Goal: Find contact information: Find contact information

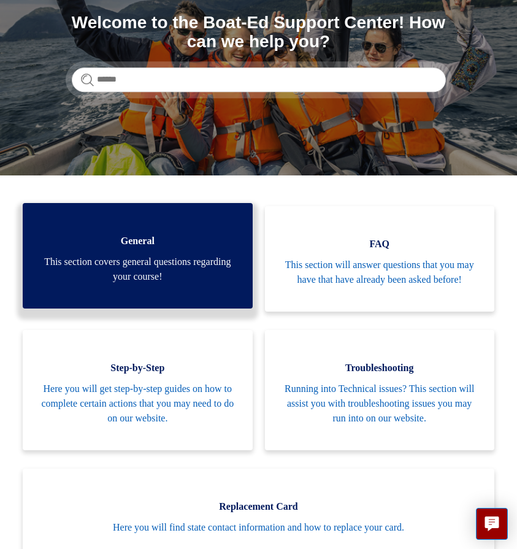
scroll to position [150, 0]
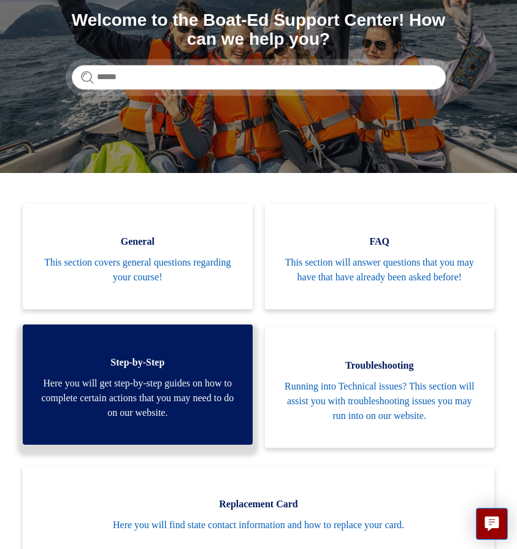
click at [175, 387] on link "Step-by-Step Here you will get step-by-step guides on how to complete certain a…" at bounding box center [137, 384] width 229 height 120
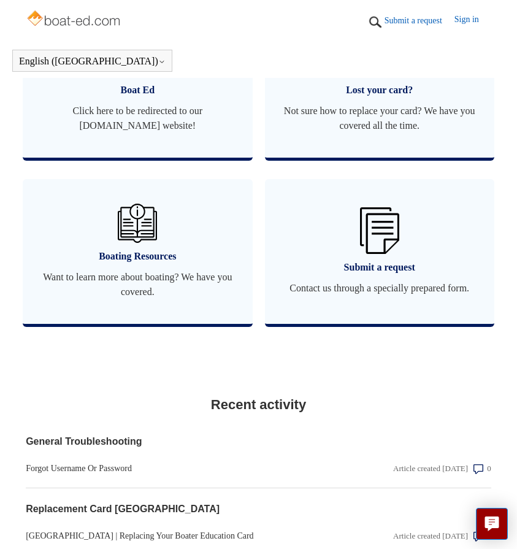
scroll to position [1116, 0]
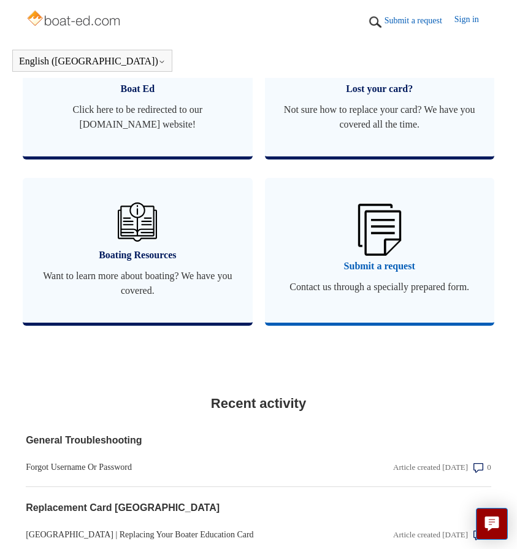
click at [368, 243] on img at bounding box center [378, 229] width 43 height 51
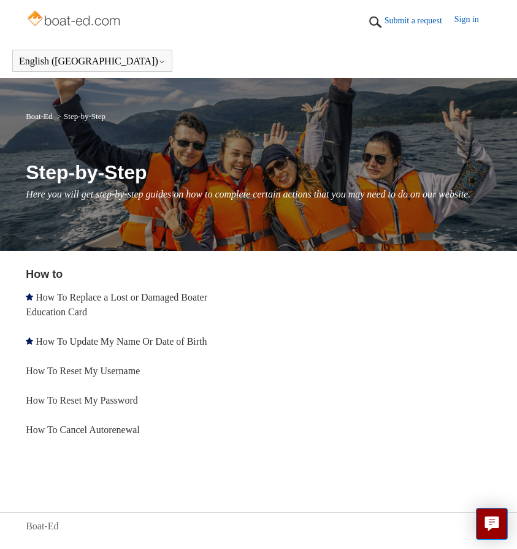
scroll to position [6, 0]
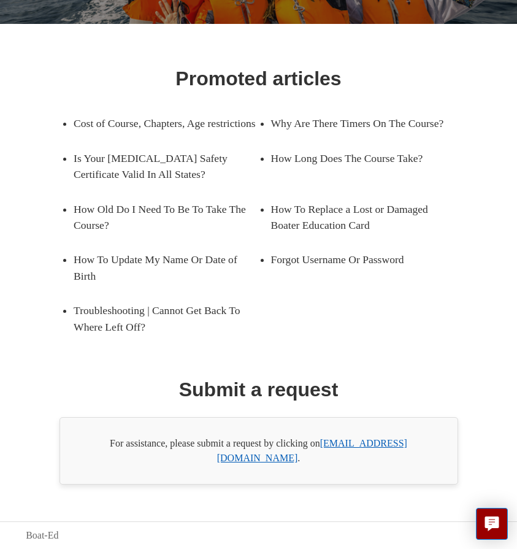
scroll to position [165, 0]
click at [379, 457] on link "support@boat-ed.com" at bounding box center [312, 450] width 190 height 25
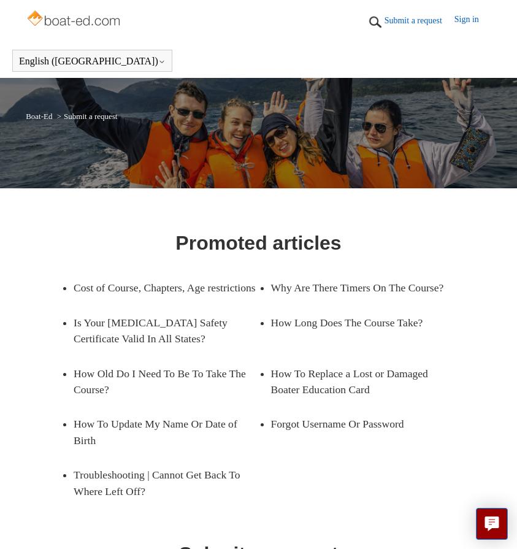
scroll to position [0, 0]
